Goal: Information Seeking & Learning: Check status

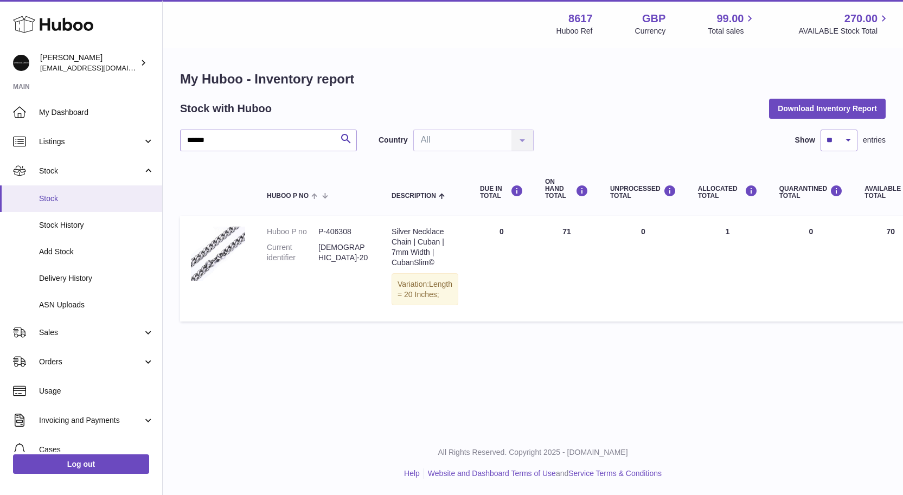
click at [61, 194] on span "Stock" at bounding box center [96, 199] width 115 height 10
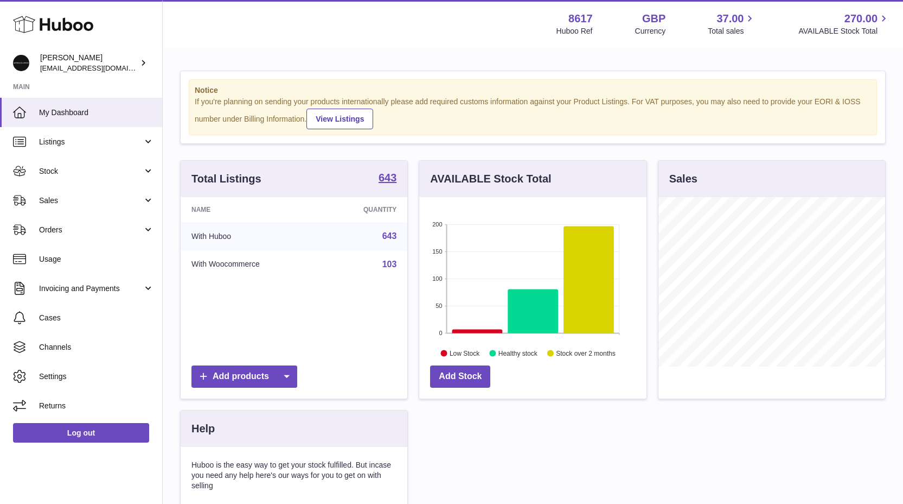
scroll to position [169, 227]
click at [80, 181] on link "Stock" at bounding box center [81, 170] width 162 height 29
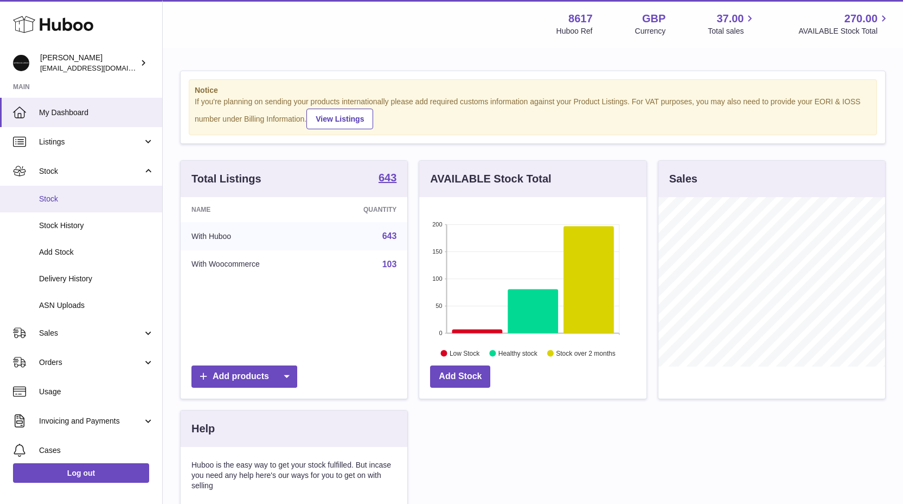
click at [78, 205] on link "Stock" at bounding box center [81, 199] width 162 height 27
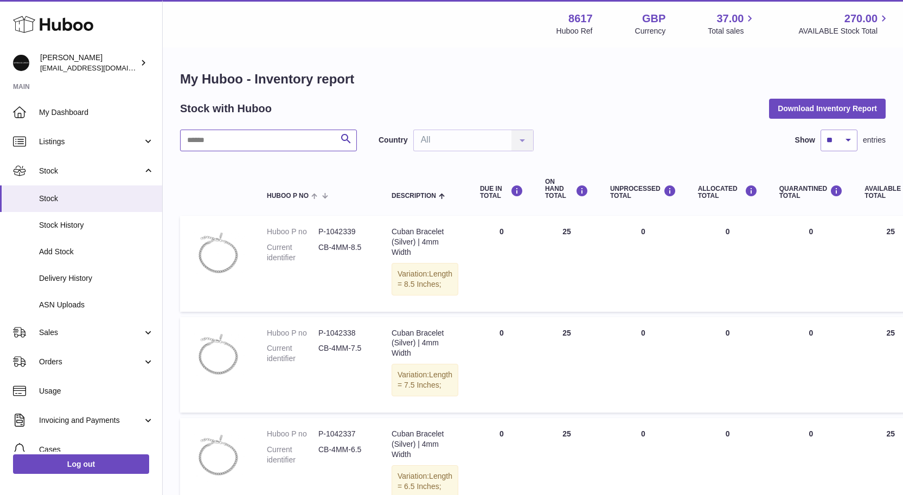
click at [290, 138] on input "text" at bounding box center [268, 141] width 177 height 22
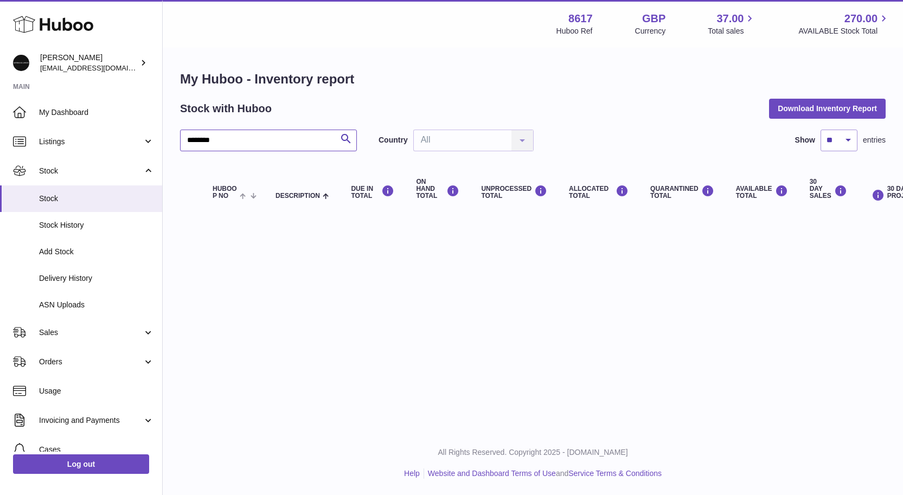
type input "*******"
